Goal: Information Seeking & Learning: Learn about a topic

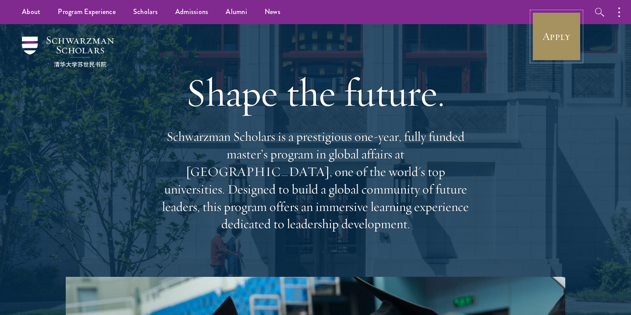
click at [550, 44] on link "Apply" at bounding box center [556, 36] width 49 height 49
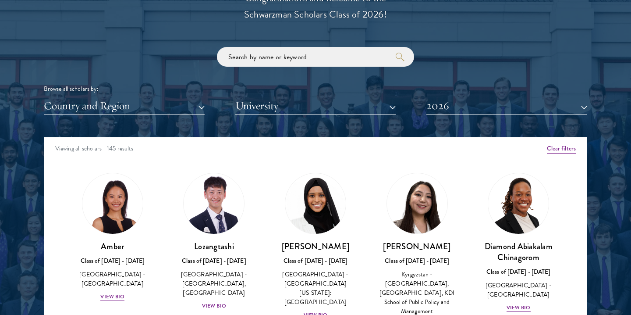
scroll to position [1134, 0]
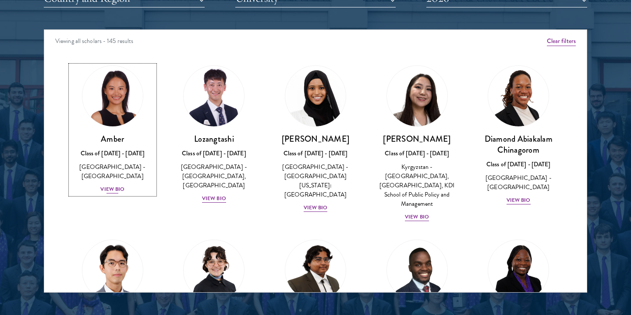
click at [112, 185] on div "View Bio" at bounding box center [112, 189] width 24 height 8
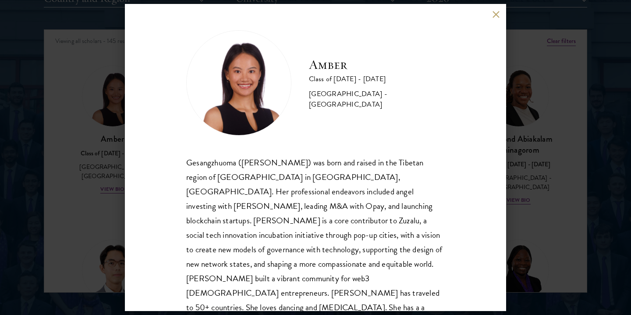
scroll to position [15, 0]
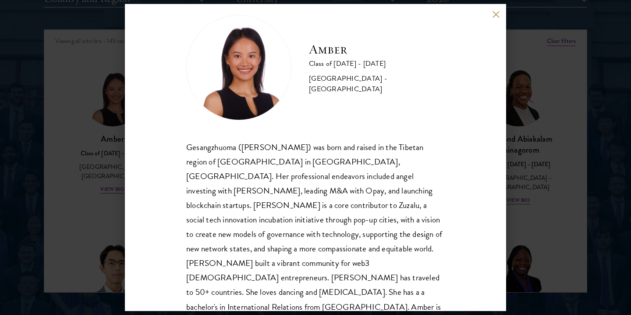
click at [499, 18] on div "Amber Class of [DATE] - [DATE] [GEOGRAPHIC_DATA] - [GEOGRAPHIC_DATA] Gesangzhuo…" at bounding box center [315, 157] width 381 height 307
click at [496, 13] on button at bounding box center [495, 14] width 7 height 7
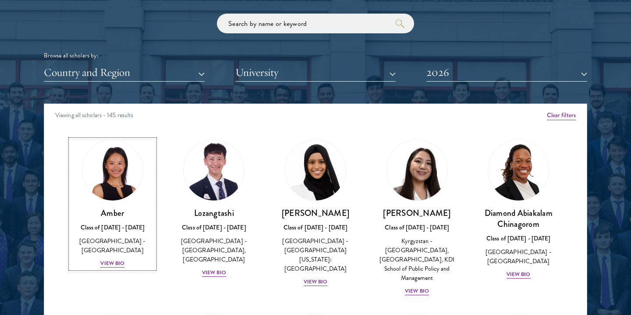
scroll to position [1063, 0]
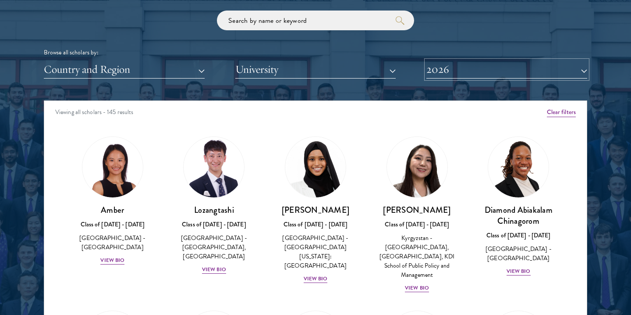
click at [448, 71] on button "2026" at bounding box center [506, 69] width 161 height 18
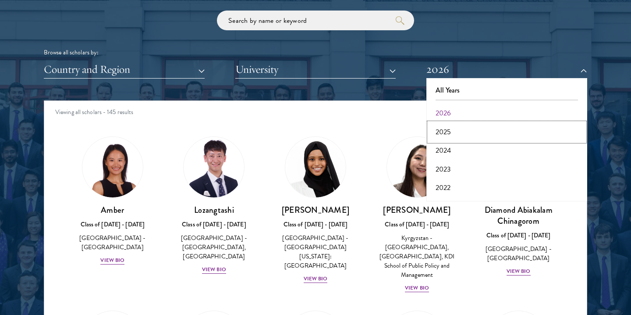
click at [451, 125] on button "2025" at bounding box center [507, 132] width 156 height 18
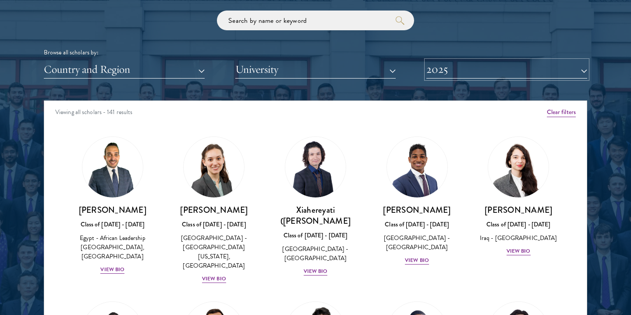
click at [480, 68] on button "2025" at bounding box center [506, 69] width 161 height 18
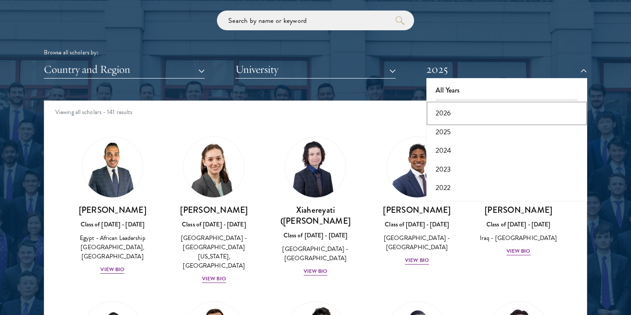
click at [447, 114] on button "2026" at bounding box center [507, 113] width 156 height 18
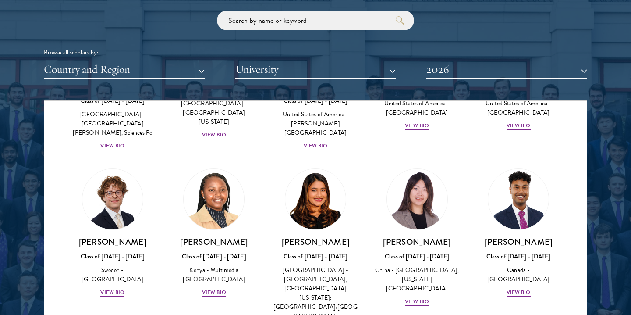
scroll to position [1005, 0]
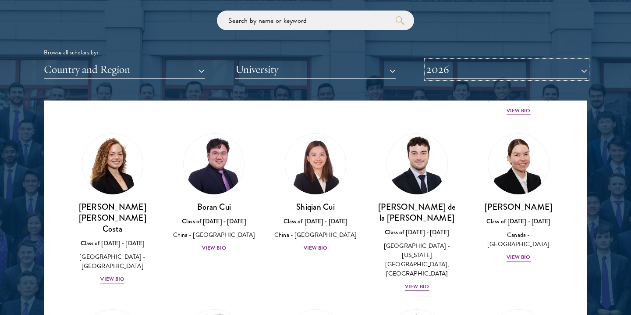
click at [573, 73] on button "2026" at bounding box center [506, 69] width 161 height 18
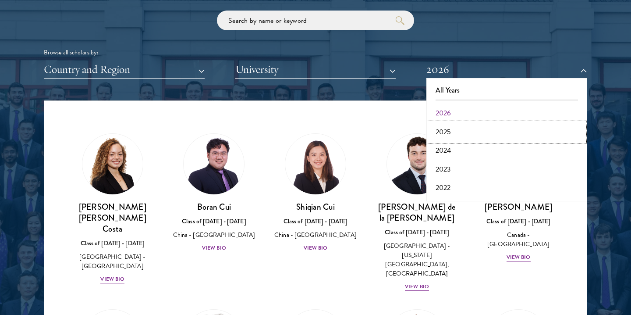
click at [461, 135] on button "2025" at bounding box center [507, 132] width 156 height 18
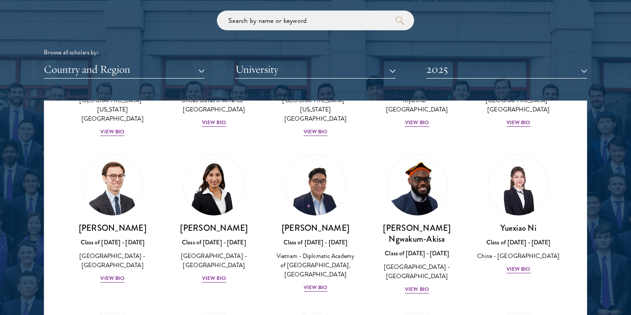
scroll to position [2748, 0]
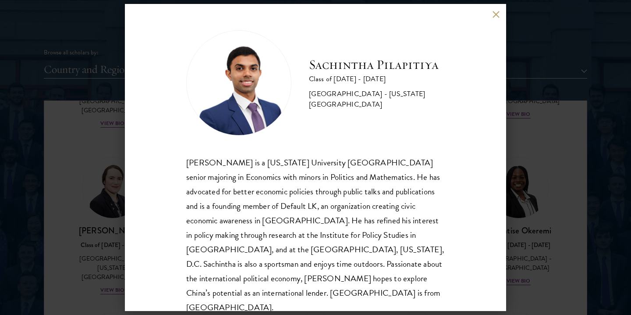
scroll to position [15, 0]
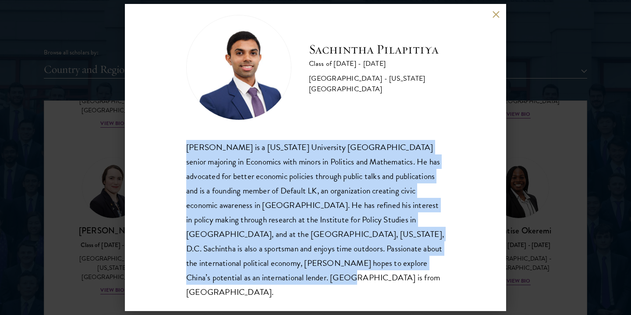
drag, startPoint x: 185, startPoint y: 147, endPoint x: 263, endPoint y: 271, distance: 147.1
click at [263, 271] on div "Sachintha Pilapitiya Class of [DATE] - [DATE] [GEOGRAPHIC_DATA] - [US_STATE][GE…" at bounding box center [315, 157] width 381 height 307
copy div "[PERSON_NAME] is a [US_STATE] University [GEOGRAPHIC_DATA] senior majoring in E…"
click at [494, 17] on button at bounding box center [495, 14] width 7 height 7
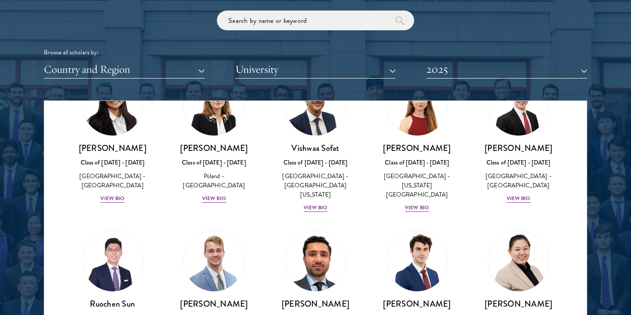
scroll to position [3496, 0]
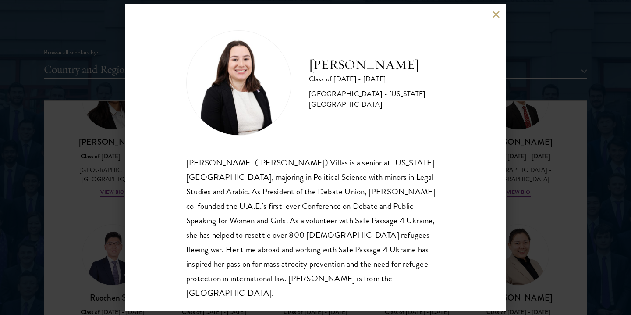
click at [492, 7] on div "[PERSON_NAME] Class of [DATE] - [DATE] [GEOGRAPHIC_DATA] - [US_STATE][GEOGRAPHI…" at bounding box center [315, 157] width 381 height 307
click at [494, 12] on button at bounding box center [495, 14] width 7 height 7
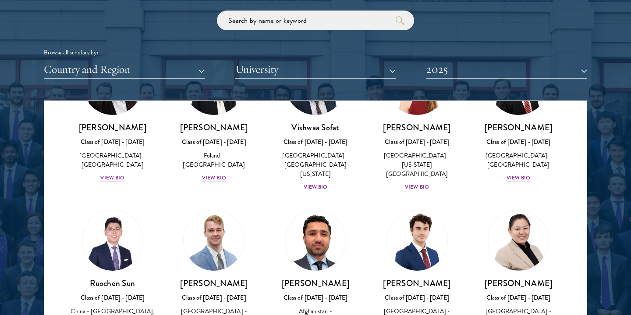
scroll to position [3579, 0]
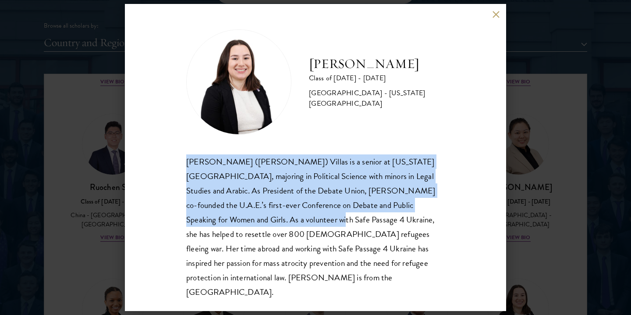
scroll to position [1092, 0]
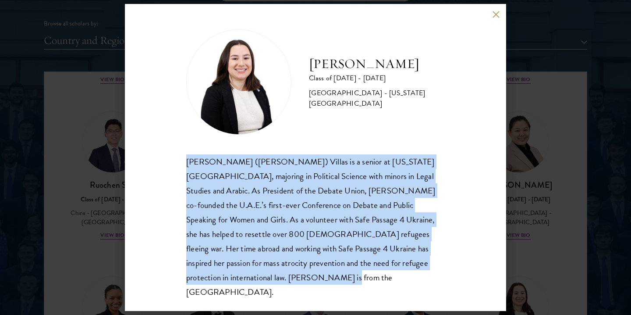
drag, startPoint x: 187, startPoint y: 163, endPoint x: 244, endPoint y: 279, distance: 128.8
click at [244, 279] on div "[PERSON_NAME] ([PERSON_NAME]) Villas is a senior at [US_STATE][GEOGRAPHIC_DATA]…" at bounding box center [315, 226] width 259 height 145
copy div "[PERSON_NAME] ([PERSON_NAME]) Villas is a senior at [US_STATE][GEOGRAPHIC_DATA]…"
